Goal: Find specific page/section: Find specific page/section

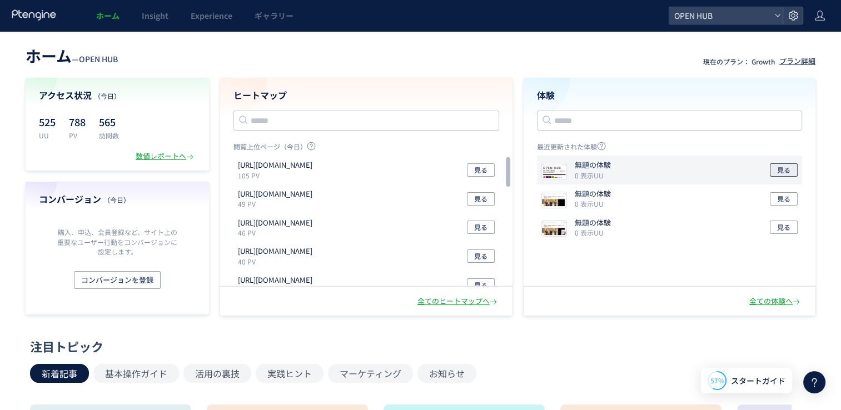
click at [787, 172] on span "見る" at bounding box center [783, 169] width 13 height 13
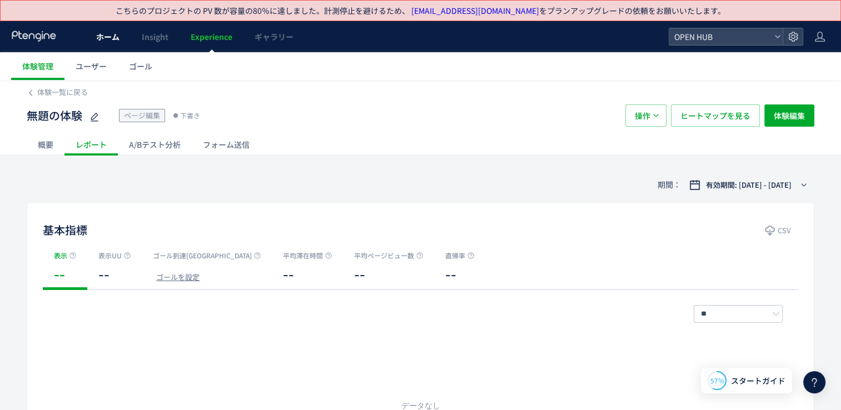
click at [126, 45] on link "ホーム" at bounding box center [108, 36] width 46 height 31
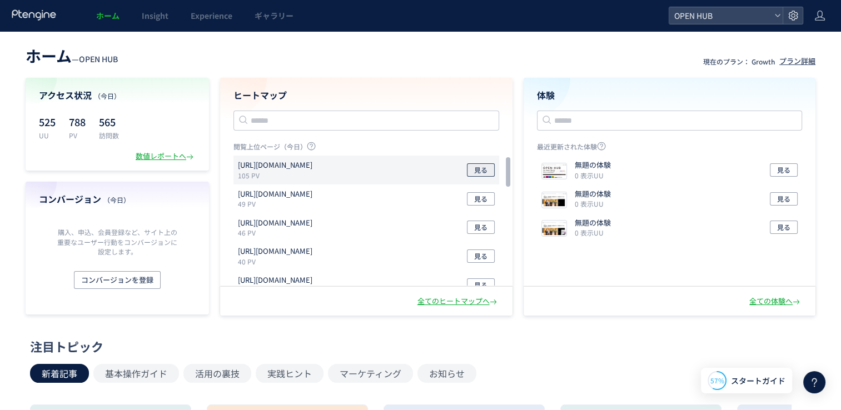
click at [481, 176] on span "見る" at bounding box center [480, 169] width 13 height 13
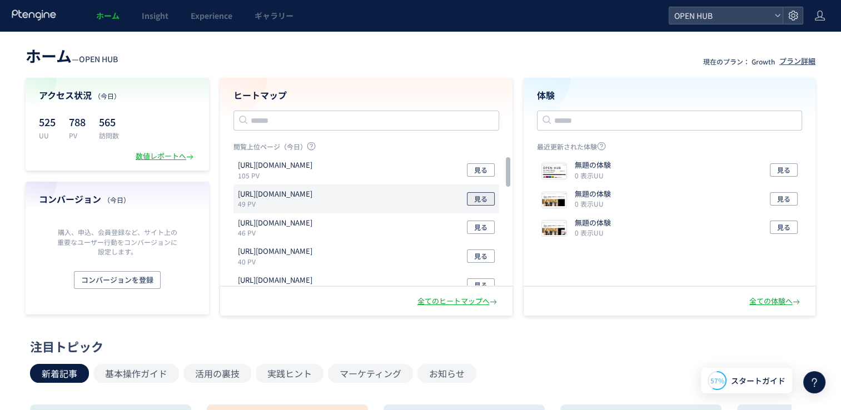
click at [478, 201] on span "見る" at bounding box center [480, 198] width 13 height 13
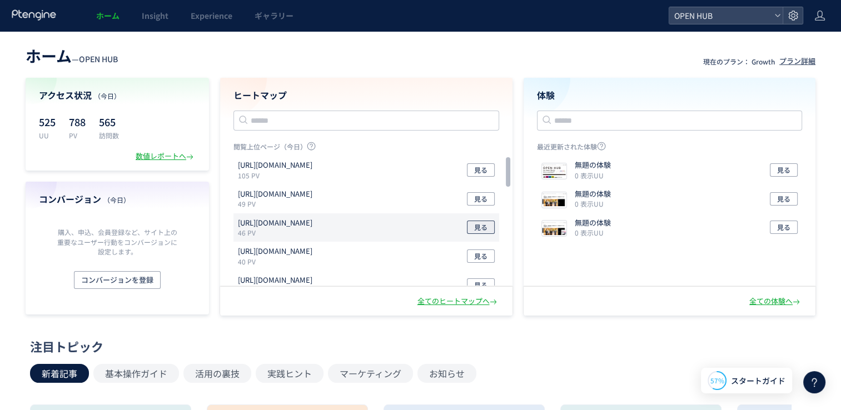
click at [473, 222] on button "見る" at bounding box center [481, 227] width 28 height 13
